Goal: Task Accomplishment & Management: Manage account settings

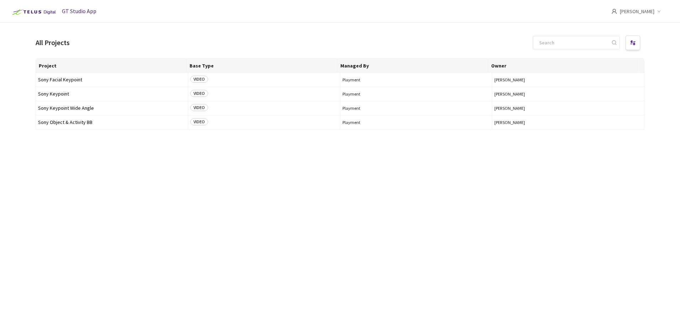
click at [39, 11] on img at bounding box center [33, 11] width 49 height 11
click at [84, 13] on span "GT Studio App" at bounding box center [79, 10] width 34 height 7
click at [379, 47] on div at bounding box center [632, 43] width 15 height 15
click at [379, 29] on main "All Projects Column Operator Add Filter Apply Project Base Type Managed By Owne…" at bounding box center [340, 188] width 680 height 331
click at [74, 11] on span "GT Studio App" at bounding box center [79, 10] width 34 height 7
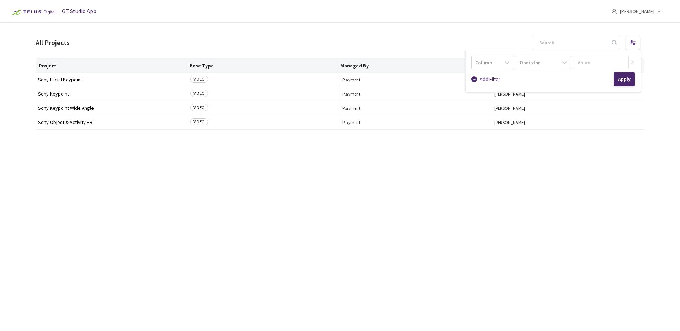
click at [29, 14] on img at bounding box center [33, 11] width 49 height 11
click at [58, 52] on div "All Projects Column Operator Add Filter Apply Project Base Type Managed By Owne…" at bounding box center [340, 194] width 609 height 320
click at [379, 10] on icon "down" at bounding box center [659, 12] width 4 height 4
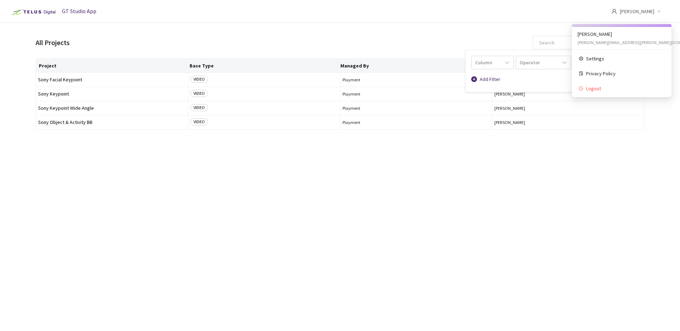
click at [379, 14] on span "[PERSON_NAME]" at bounding box center [637, 11] width 34 height 23
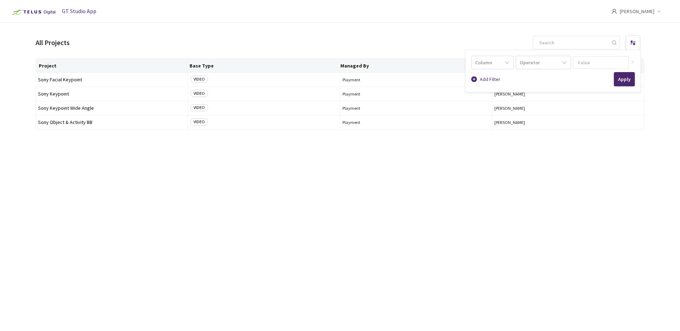
click at [379, 15] on span "[PERSON_NAME]" at bounding box center [637, 11] width 34 height 23
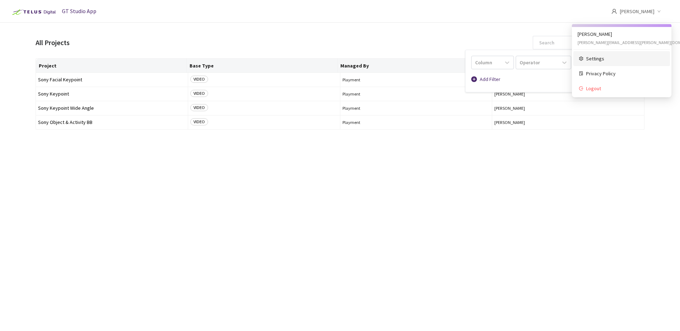
click at [379, 60] on span "Settings" at bounding box center [625, 59] width 78 height 8
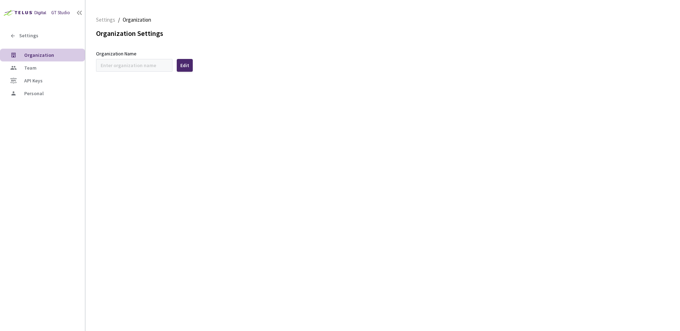
type input "Sony"
click at [32, 111] on li "Credit Summary" at bounding box center [42, 107] width 85 height 14
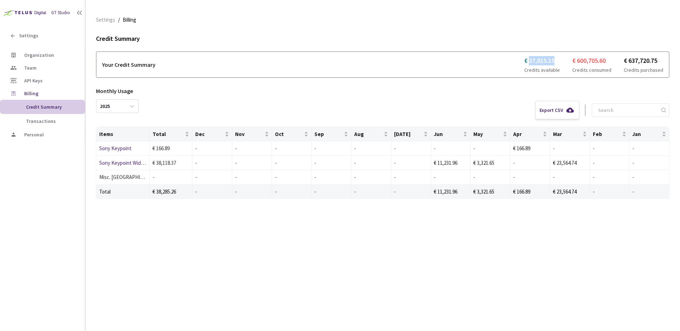
drag, startPoint x: 559, startPoint y: 62, endPoint x: 533, endPoint y: 64, distance: 26.0
click at [379, 64] on span "€ 37,015.15" at bounding box center [542, 60] width 36 height 9
click at [234, 290] on div "Settings / Billing Billing Credit Summary Your Credit Summary € 37,015.15 Credi…" at bounding box center [382, 168] width 573 height 314
